Goal: Communication & Community: Answer question/provide support

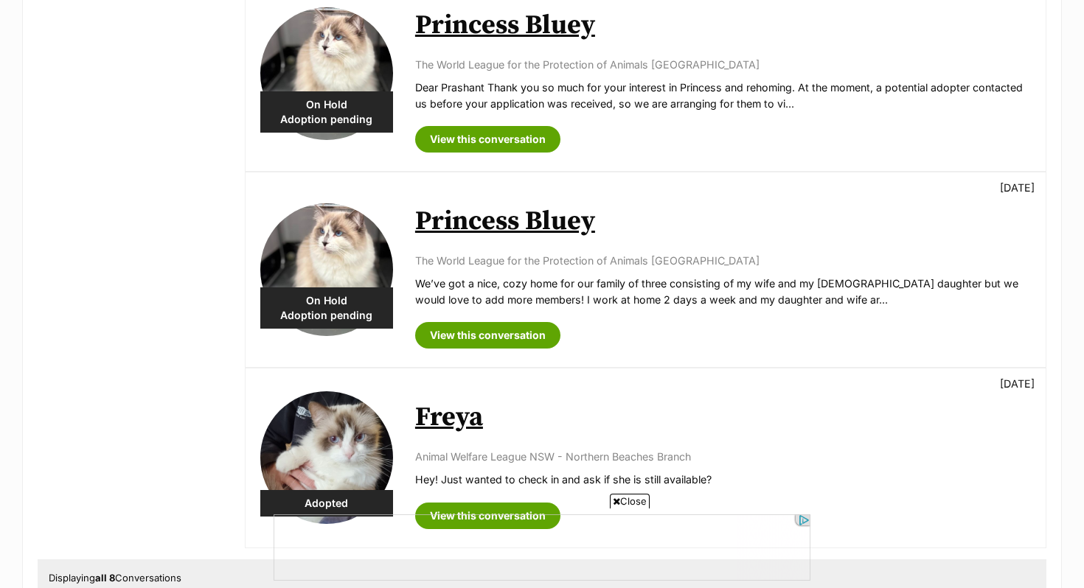
scroll to position [1240, 0]
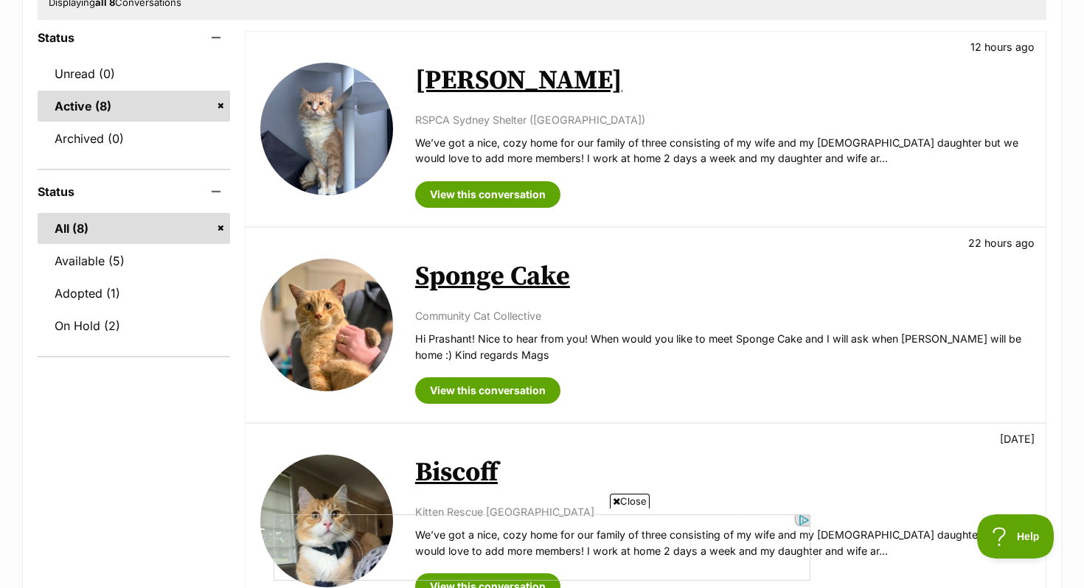
click at [401, 94] on div "Available King Curtis 12 hours ago RSPCA Sydney Shelter (Yagoona) We’ve got a n…" at bounding box center [646, 129] width 800 height 195
click at [490, 108] on div "King Curtis 12 hours ago RSPCA Sydney Shelter (Yagoona) We’ve got a nice, cozy …" at bounding box center [723, 129] width 616 height 158
click at [481, 78] on link "[PERSON_NAME]" at bounding box center [518, 80] width 207 height 33
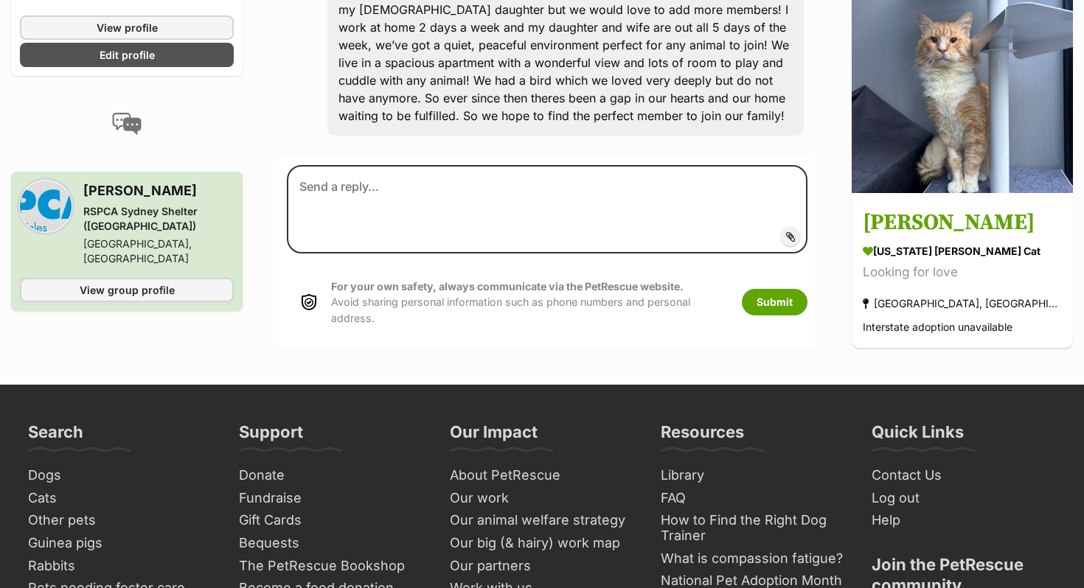
scroll to position [442, 0]
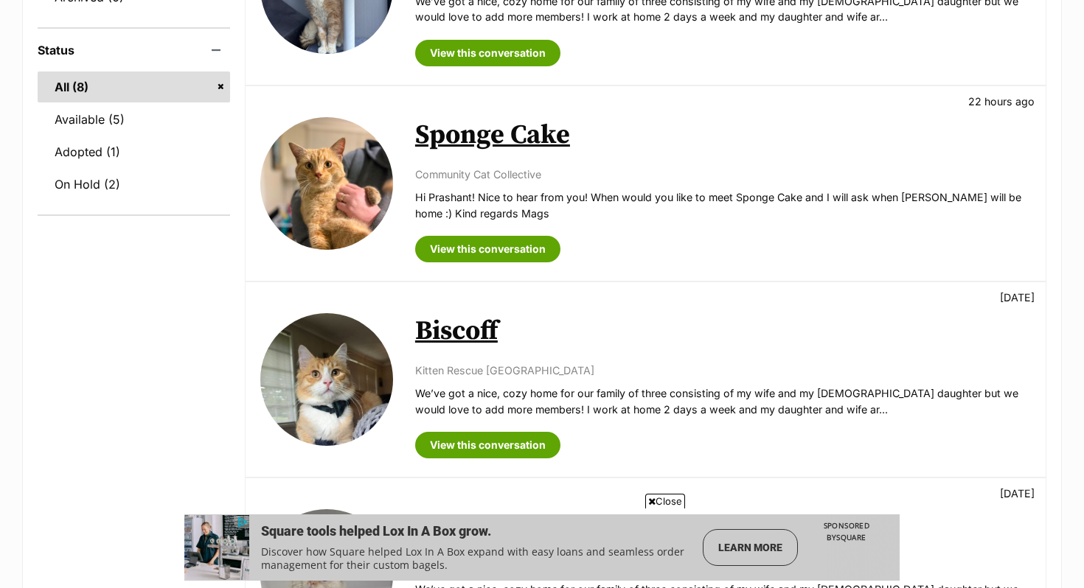
click at [447, 333] on link "Biscoff" at bounding box center [456, 331] width 83 height 33
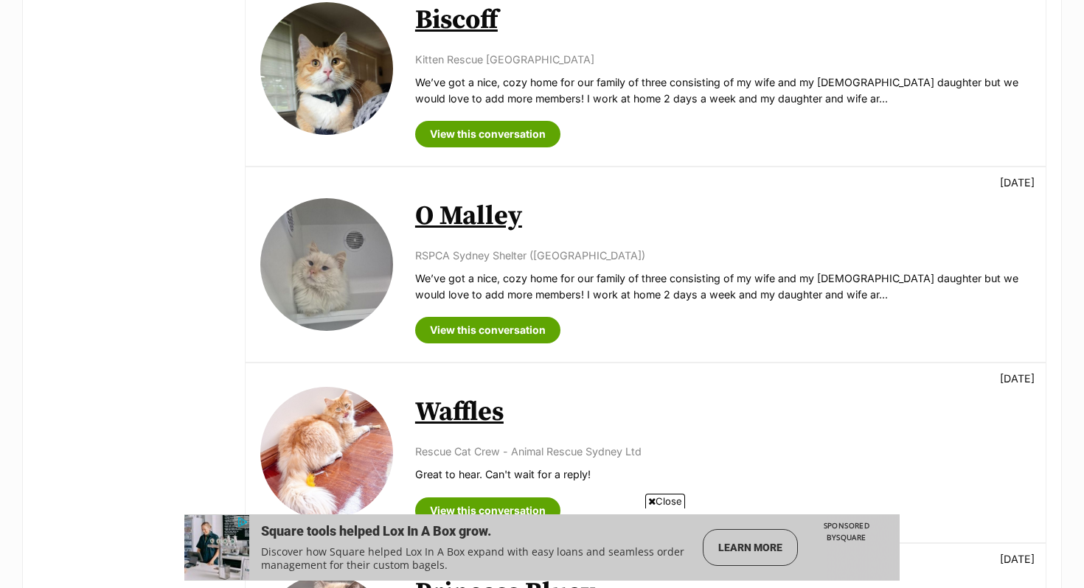
scroll to position [671, 0]
click at [456, 199] on div "O Malley 1 day ago RSPCA Sydney Shelter (Yagoona) We’ve got a nice, cozy home f…" at bounding box center [723, 266] width 616 height 158
click at [456, 227] on link "O Malley" at bounding box center [468, 217] width 107 height 33
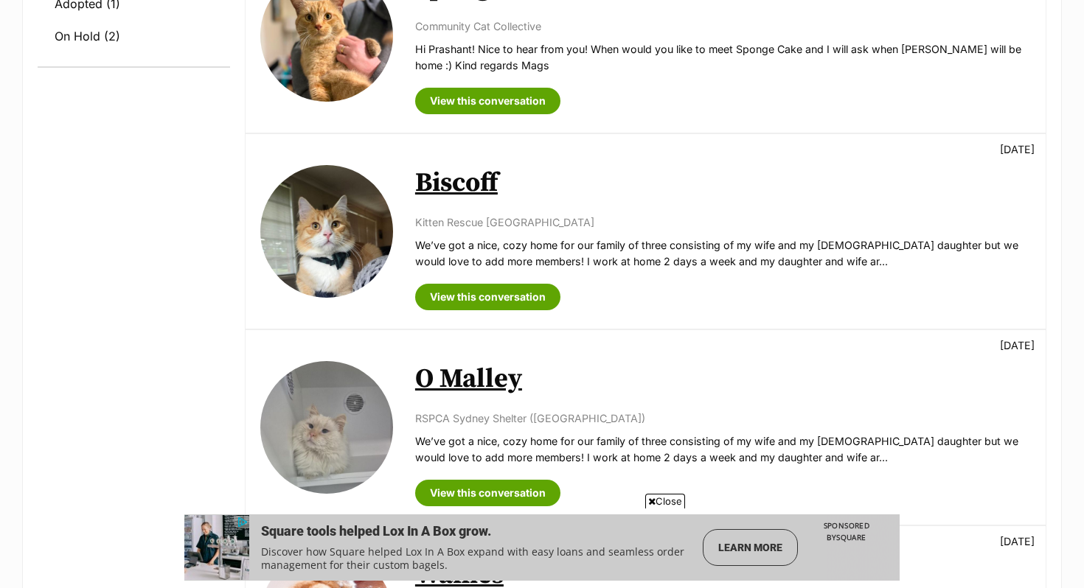
scroll to position [503, 0]
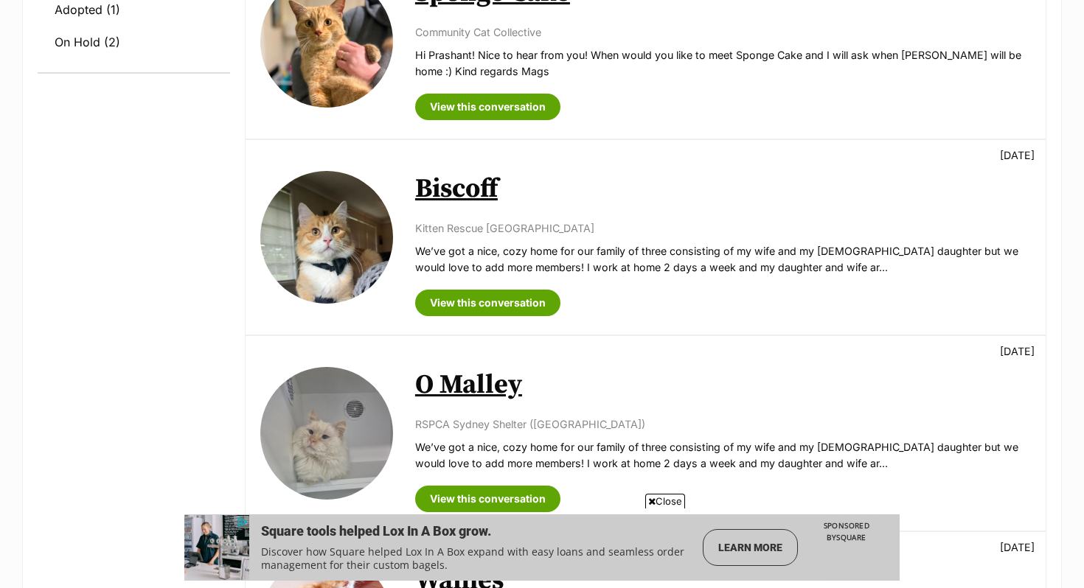
click at [384, 225] on img at bounding box center [326, 237] width 133 height 133
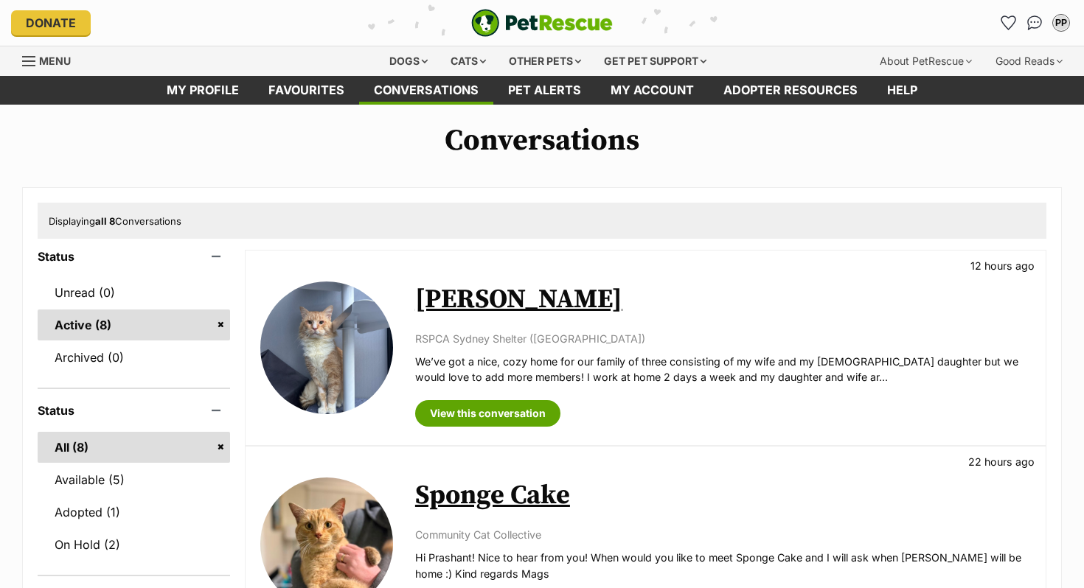
scroll to position [0, 0]
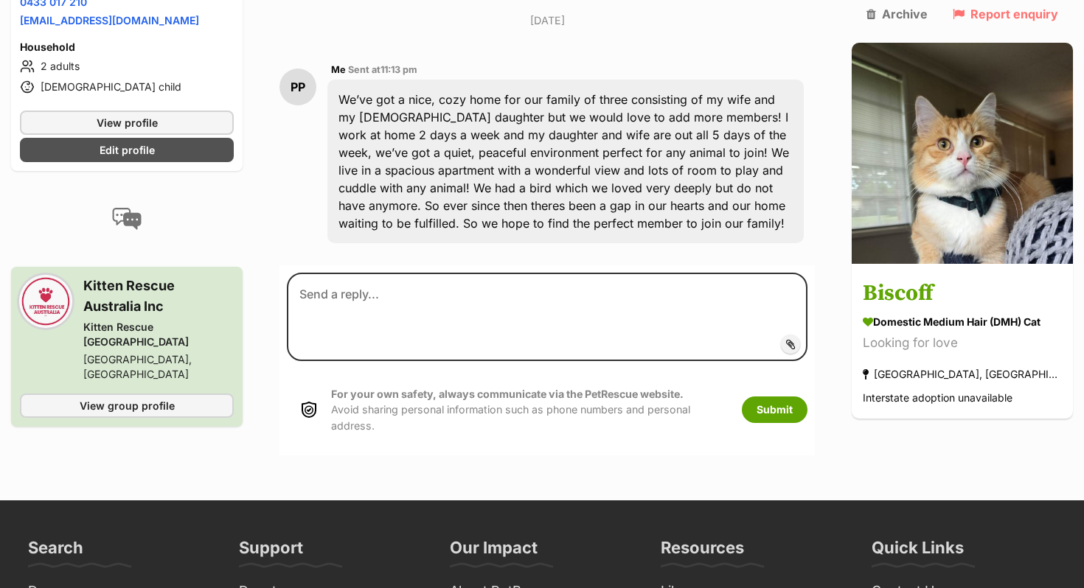
scroll to position [327, 0]
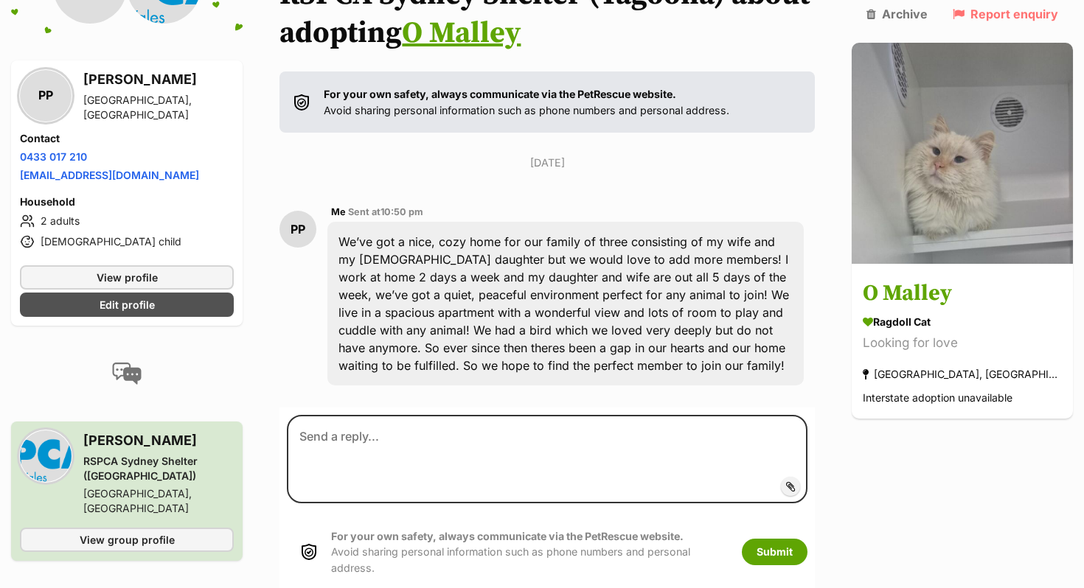
scroll to position [185, 0]
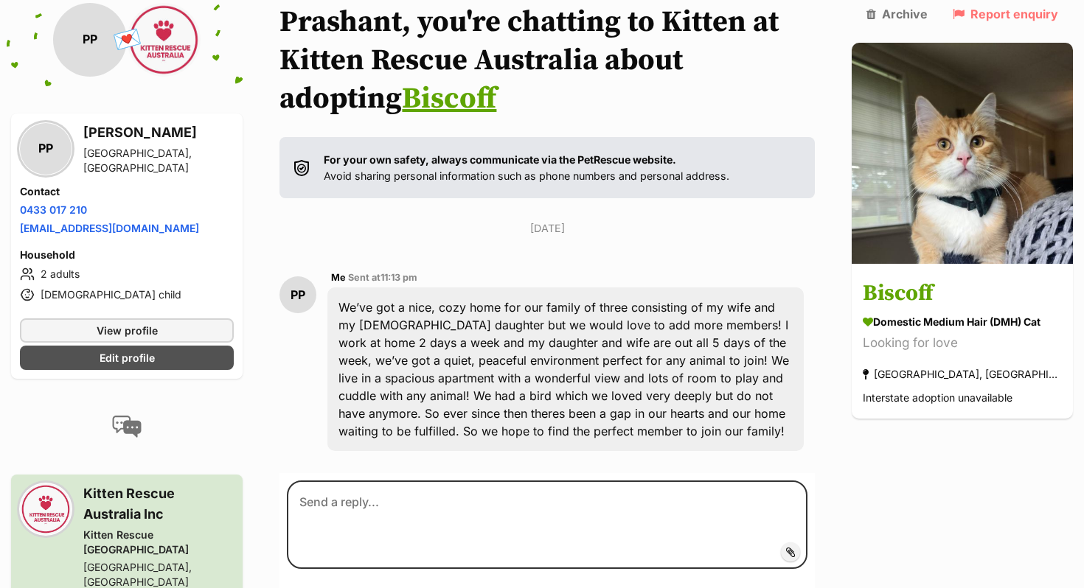
scroll to position [124, 0]
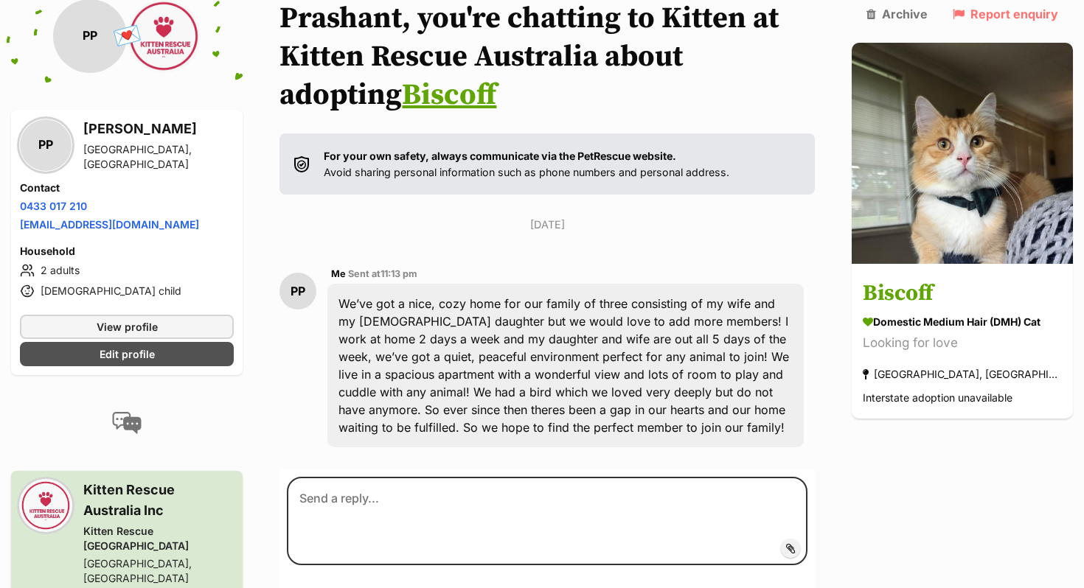
click at [100, 557] on div "[GEOGRAPHIC_DATA], [GEOGRAPHIC_DATA]" at bounding box center [158, 571] width 150 height 29
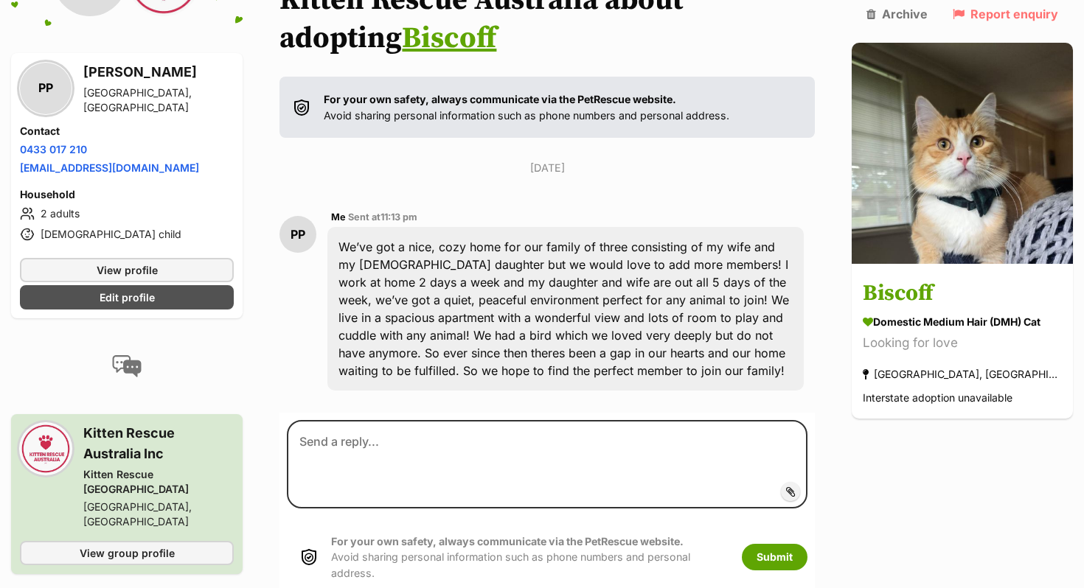
scroll to position [181, 0]
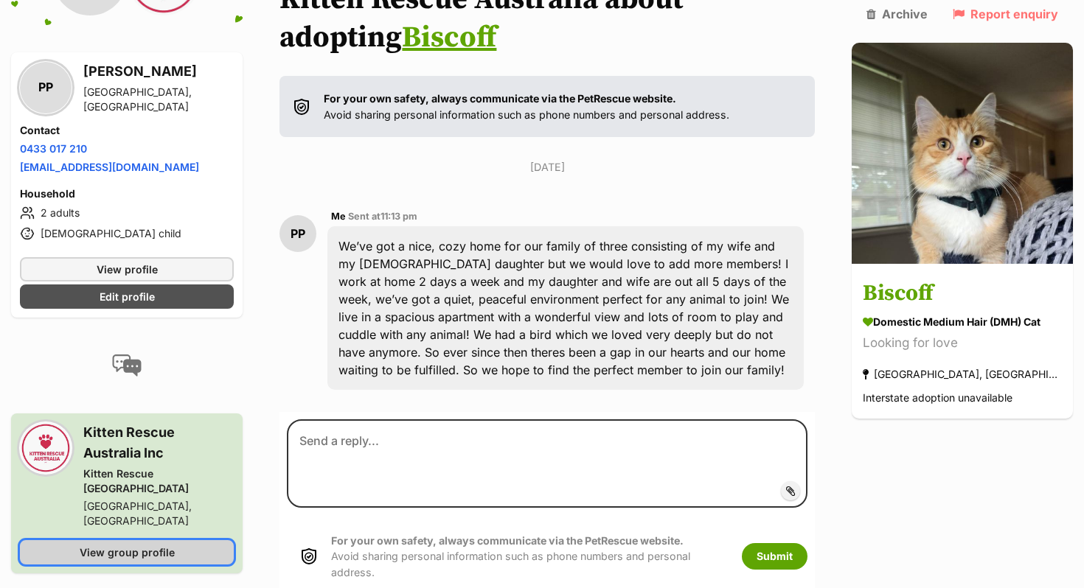
click at [100, 545] on span "View group profile" at bounding box center [127, 552] width 95 height 15
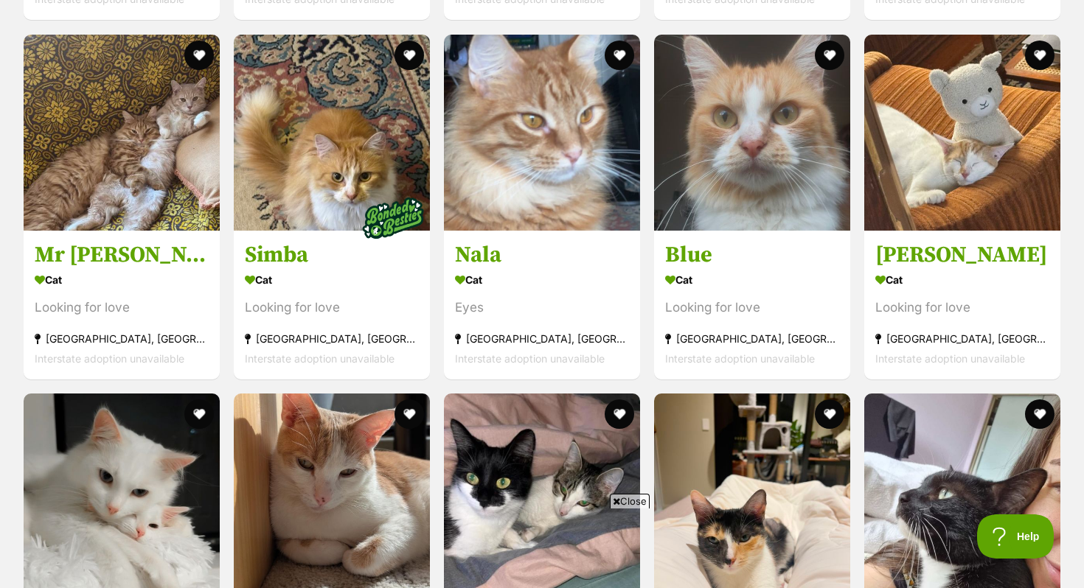
scroll to position [1906, 0]
